Goal: Task Accomplishment & Management: Manage account settings

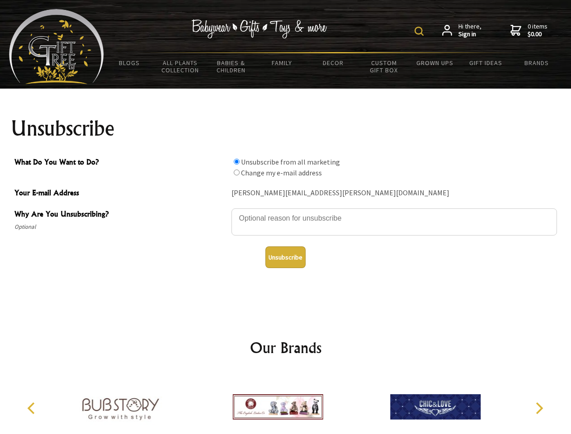
click at [420, 31] on img at bounding box center [418, 31] width 9 height 9
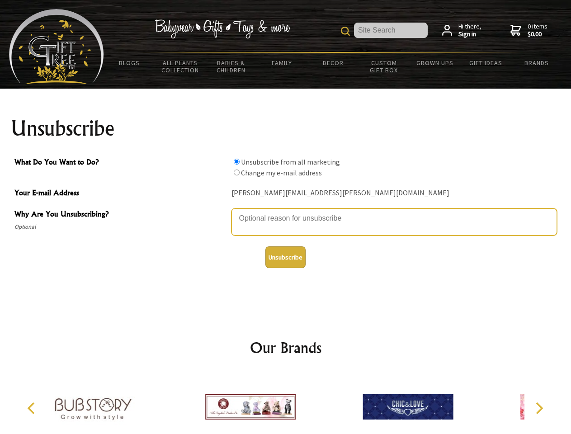
click at [285, 211] on textarea "Why Are You Unsubscribing?" at bounding box center [393, 221] width 325 height 27
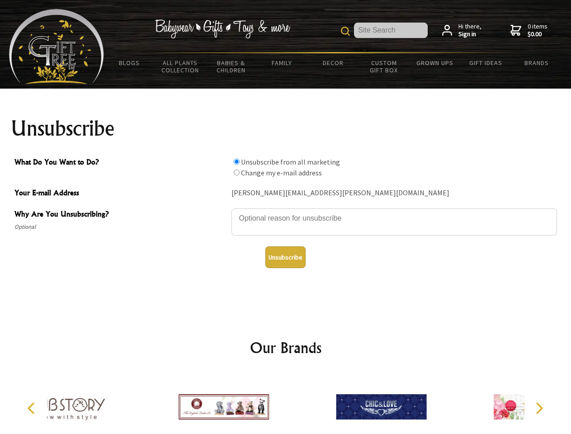
click at [236, 161] on input "What Do You Want to Do?" at bounding box center [237, 162] width 6 height 6
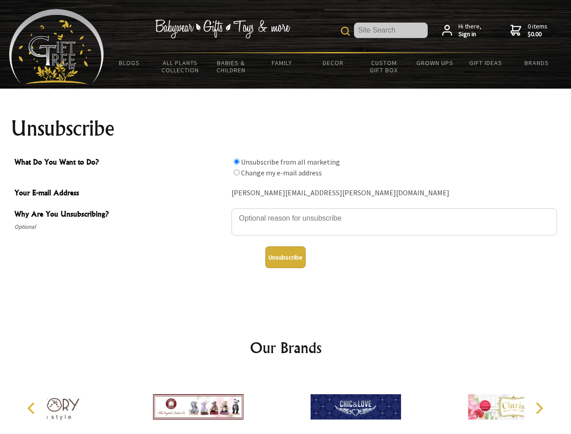
click at [236, 172] on input "What Do You Want to Do?" at bounding box center [237, 172] width 6 height 6
radio input "true"
click at [285, 257] on button "Unsubscribe" at bounding box center [285, 257] width 40 height 22
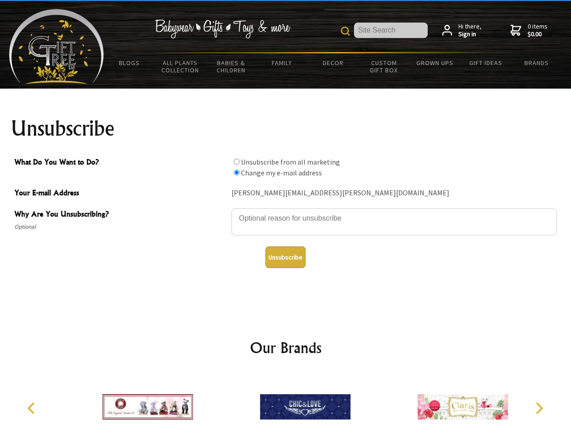
click at [33, 408] on icon "Previous" at bounding box center [32, 408] width 12 height 12
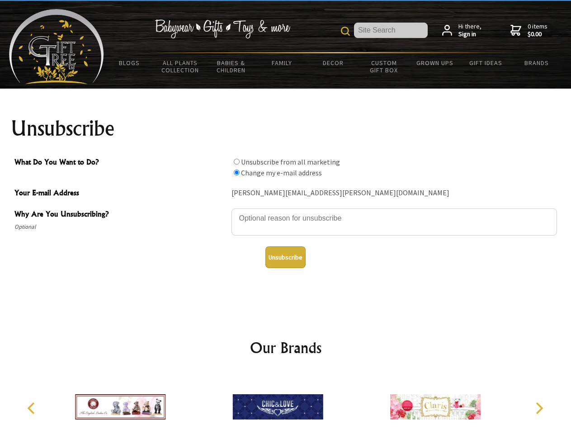
click at [538, 408] on icon "Next" at bounding box center [538, 408] width 12 height 12
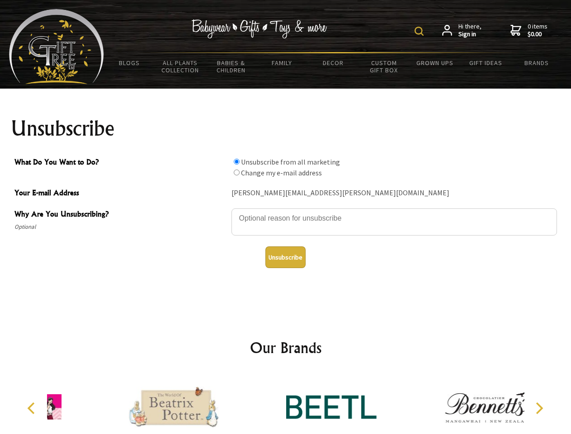
click at [420, 31] on img at bounding box center [418, 31] width 9 height 9
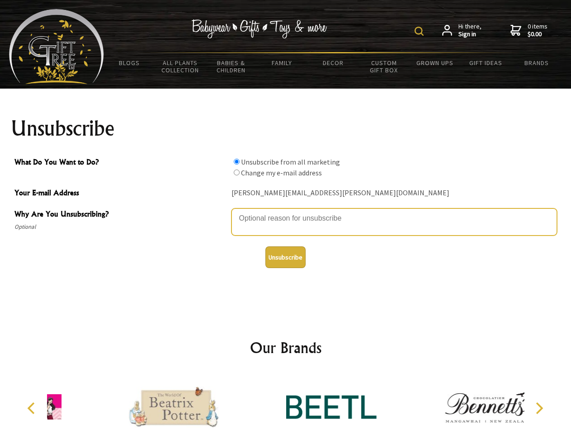
click at [285, 211] on textarea "Why Are You Unsubscribing?" at bounding box center [393, 221] width 325 height 27
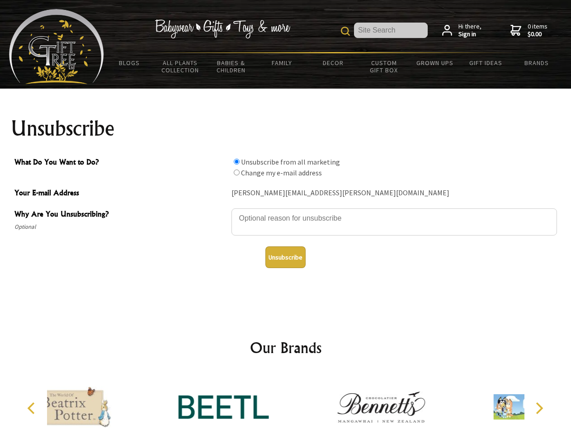
click at [236, 161] on input "What Do You Want to Do?" at bounding box center [237, 162] width 6 height 6
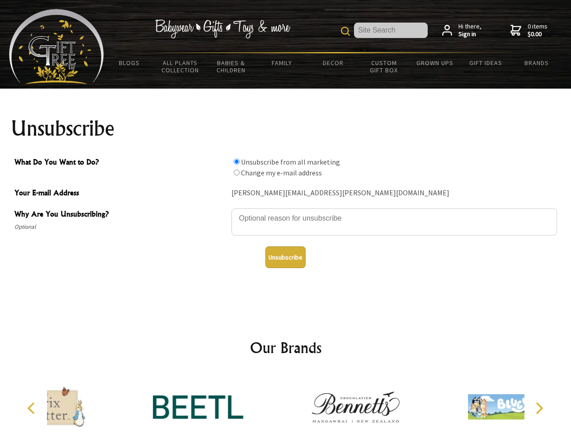
click at [236, 172] on input "What Do You Want to Do?" at bounding box center [237, 172] width 6 height 6
radio input "true"
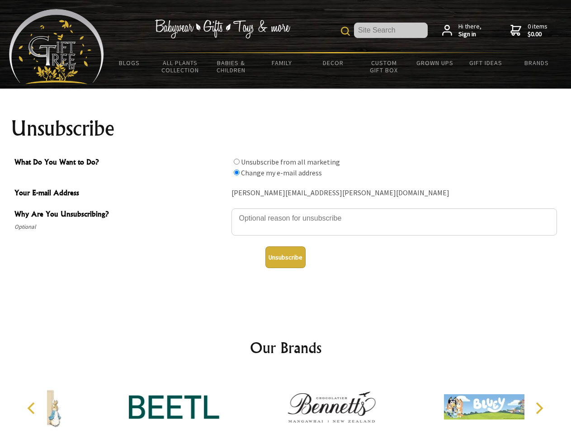
click at [285, 257] on button "Unsubscribe" at bounding box center [285, 257] width 40 height 22
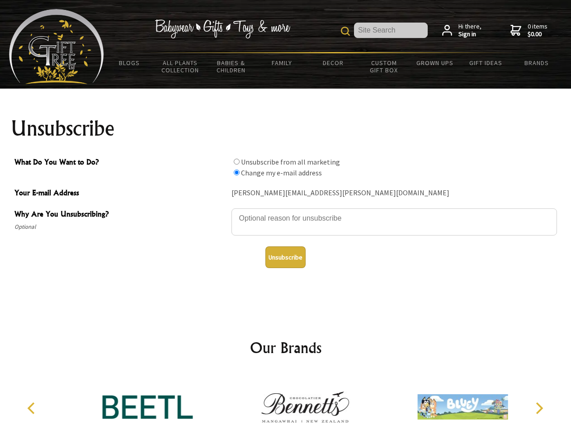
click at [285, 403] on img at bounding box center [305, 407] width 90 height 68
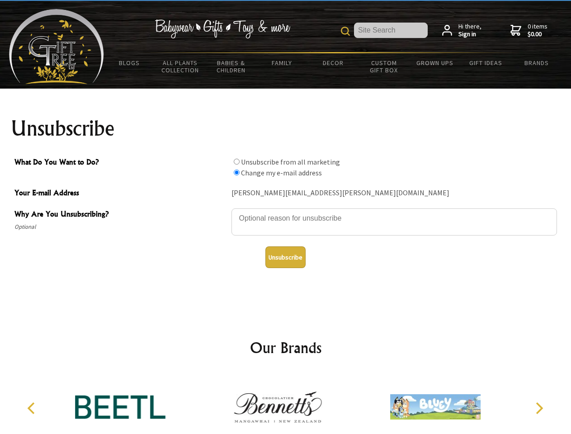
click at [33, 408] on icon "Previous" at bounding box center [32, 408] width 12 height 12
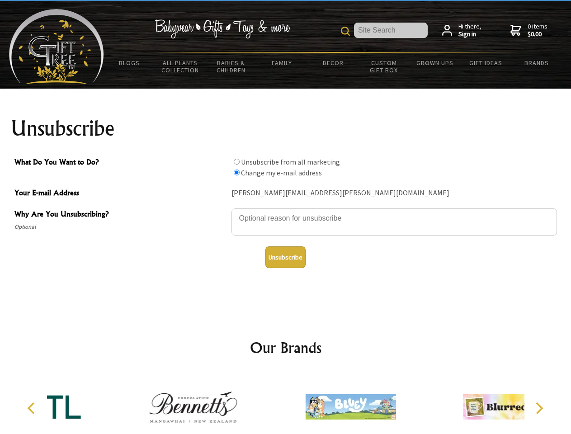
click at [538, 408] on icon "Next" at bounding box center [538, 408] width 12 height 12
